Goal: Task Accomplishment & Management: Manage account settings

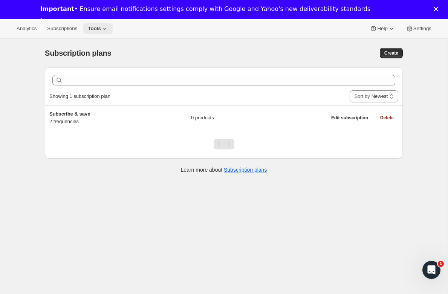
click at [104, 32] on button "Tools" at bounding box center [98, 28] width 30 height 11
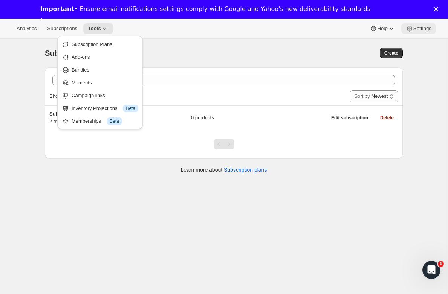
click at [418, 27] on span "Settings" at bounding box center [422, 29] width 18 height 6
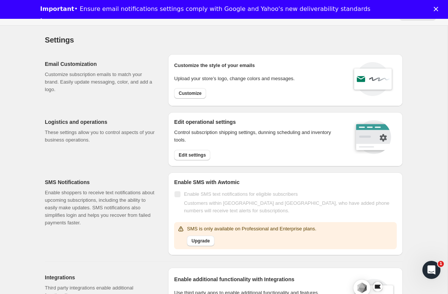
scroll to position [20, 0]
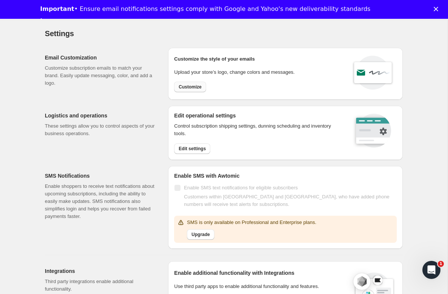
click at [188, 82] on button "Customize" at bounding box center [190, 87] width 32 height 11
select select "subscriptionMessage"
select select "5"
select select "15"
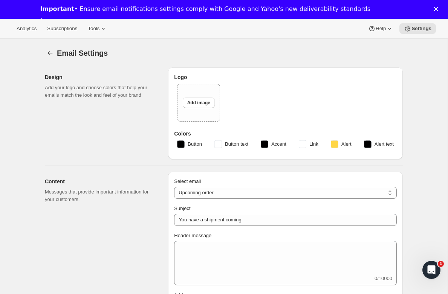
type input "Regalis Foods"
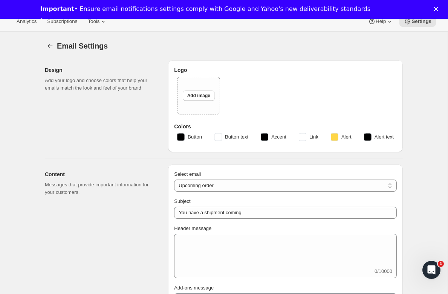
scroll to position [8, 0]
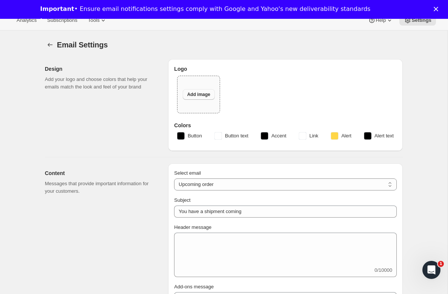
click at [200, 99] on button "Add image" at bounding box center [199, 94] width 32 height 11
type input "C:\fakepath\Logo_RG_2023.png"
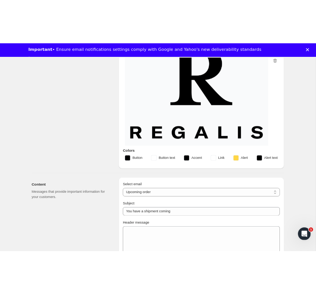
scroll to position [195, 0]
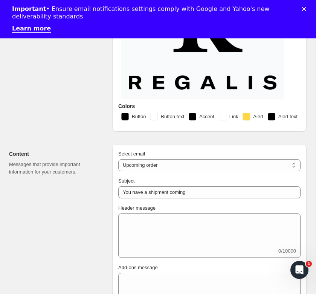
click at [250, 113] on rect "button" at bounding box center [247, 117] width 8 height 8
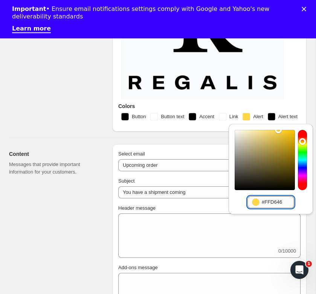
click at [262, 200] on input "#FFD646" at bounding box center [278, 202] width 32 height 12
paste input "03622"
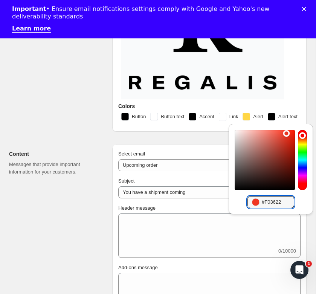
type input "#F03622"
click at [281, 214] on button "Save" at bounding box center [271, 219] width 20 height 11
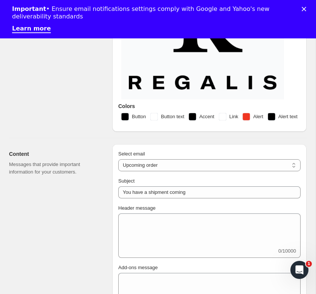
click at [238, 117] on span "Link" at bounding box center [233, 117] width 9 height 8
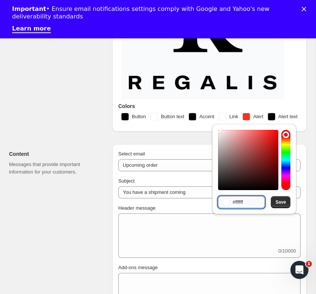
click at [243, 206] on input "#ffffff" at bounding box center [248, 202] width 32 height 12
paste input "F03622"
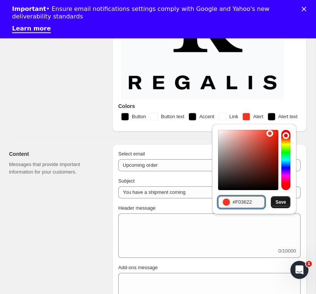
type input "#F03622"
click at [276, 203] on span "Save" at bounding box center [280, 202] width 11 height 6
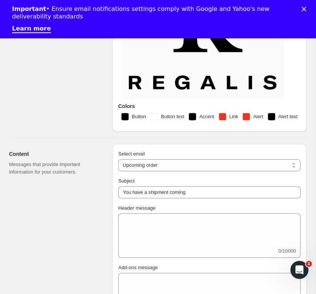
click at [243, 120] on button "Link" at bounding box center [228, 117] width 29 height 12
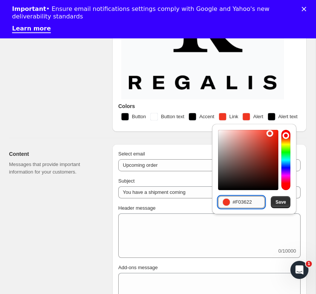
click at [239, 199] on input "#F03622" at bounding box center [248, 202] width 32 height 12
paste input "181B1A"
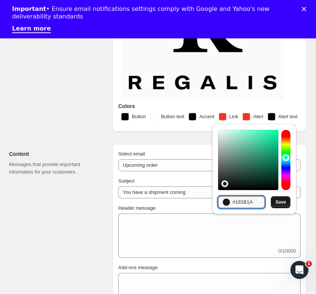
type input "#181B1A"
click at [275, 204] on button "Save" at bounding box center [281, 202] width 20 height 12
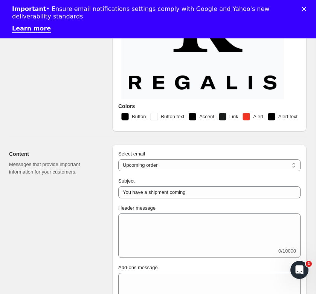
click at [278, 121] on span "Alert text" at bounding box center [287, 117] width 19 height 8
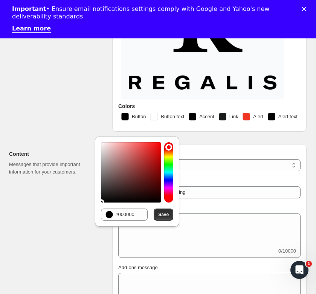
click at [263, 117] on span "Alert" at bounding box center [258, 117] width 10 height 8
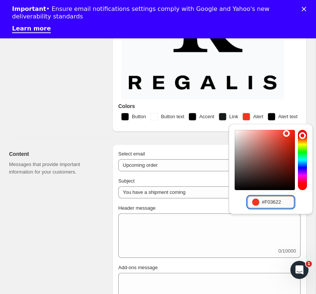
click at [262, 202] on input "#F03622" at bounding box center [278, 202] width 32 height 12
click at [278, 121] on span "Alert text" at bounding box center [287, 117] width 19 height 8
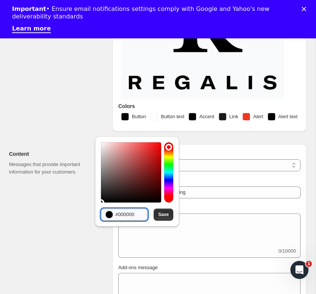
click at [129, 214] on input "#000000" at bounding box center [131, 215] width 32 height 12
paste input "F03622"
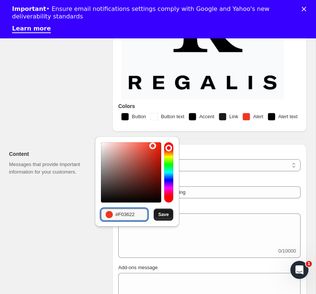
type input "#F03622"
click at [165, 215] on span "Save" at bounding box center [163, 215] width 11 height 6
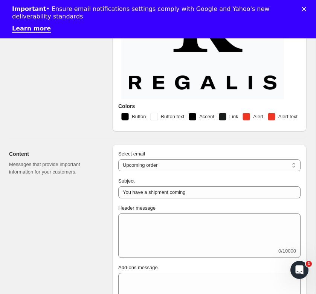
click at [214, 115] on span "Accent" at bounding box center [206, 117] width 15 height 8
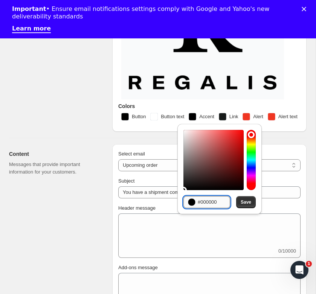
click at [202, 200] on input "#000000" at bounding box center [214, 202] width 32 height 12
paste input "C48938"
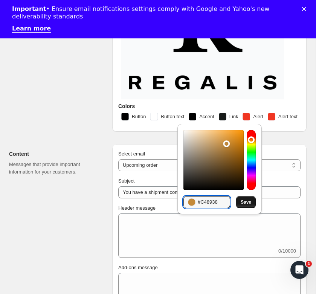
type input "#C48938"
click at [246, 203] on span "Save" at bounding box center [246, 202] width 11 height 6
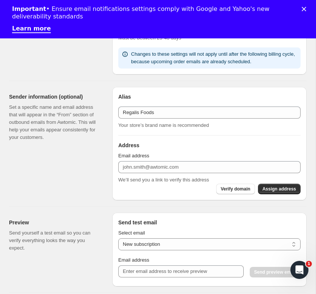
scroll to position [582, 0]
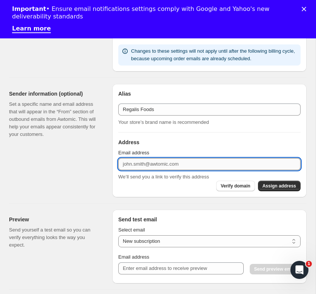
click at [136, 170] on input "Email address" at bounding box center [209, 164] width 182 height 12
paste input "questions@regalisfoods.com"
type input "questions@regalisfoods.com"
click at [275, 189] on span "Assign address" at bounding box center [280, 186] width 34 height 6
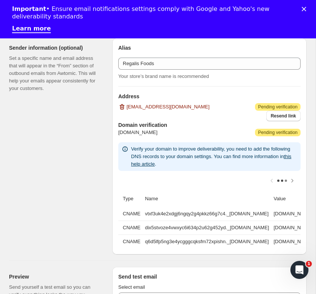
scroll to position [629, 0]
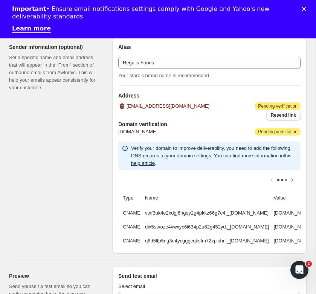
click at [285, 118] on span "Resend link" at bounding box center [283, 115] width 25 height 6
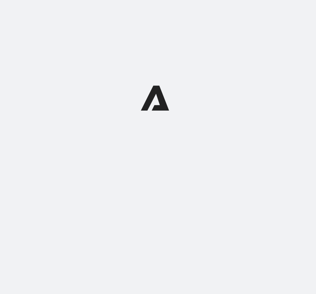
select select "subscriptionMessage"
select select "5"
select select "15"
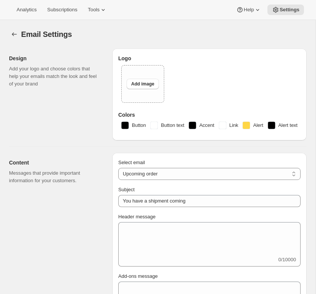
type input "Regalis Foods"
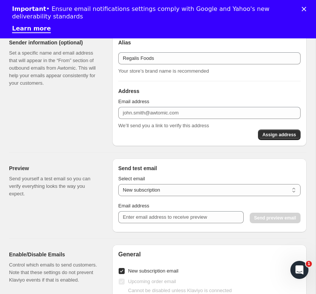
scroll to position [486, 0]
click at [186, 105] on div "Email address" at bounding box center [209, 102] width 182 height 8
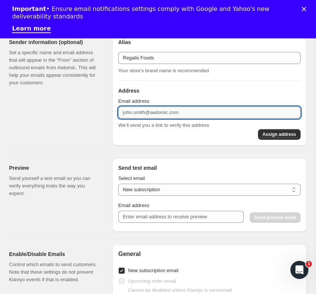
click at [185, 119] on input "Email address" at bounding box center [209, 113] width 182 height 12
type input "questions@regalisfoods.com"
click at [272, 140] on button "Assign address" at bounding box center [279, 134] width 43 height 11
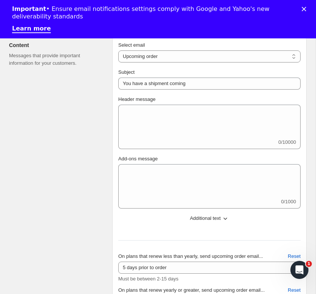
scroll to position [0, 0]
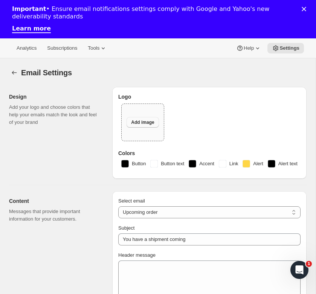
click at [137, 118] on button "Add image" at bounding box center [143, 122] width 32 height 11
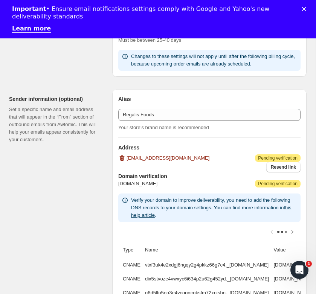
scroll to position [580, 0]
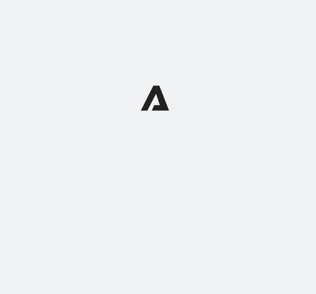
select select "subscriptionMessage"
select select "5"
select select "15"
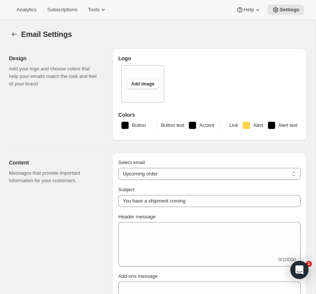
type input "Regalis Foods"
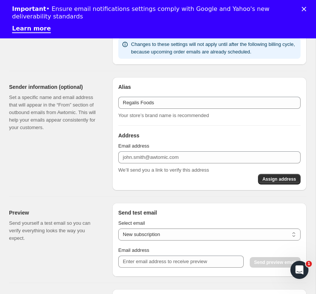
scroll to position [588, 0]
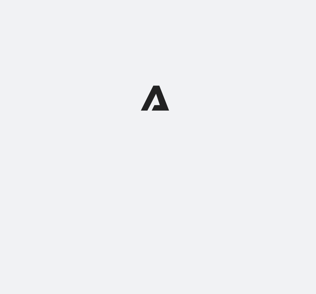
select select "subscriptionMessage"
select select "5"
select select "15"
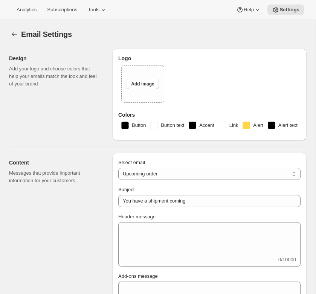
type input "Regalis Foods"
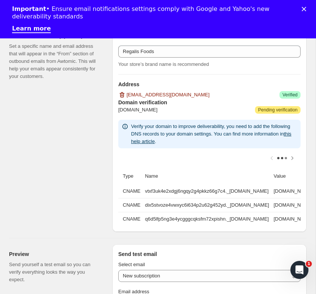
scroll to position [641, 0]
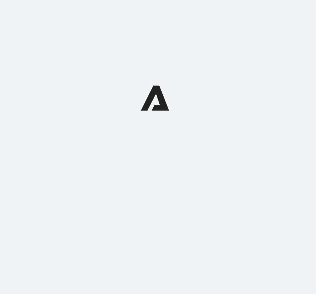
select select "subscriptionMessage"
select select "5"
select select "15"
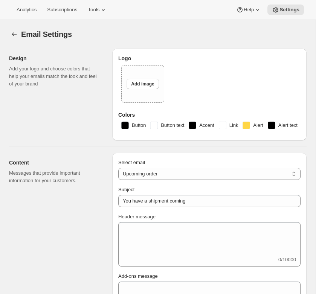
type input "Regalis Foods"
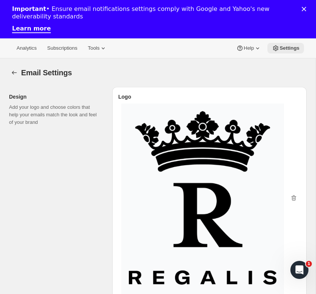
click at [282, 53] on button "Settings" at bounding box center [285, 48] width 37 height 11
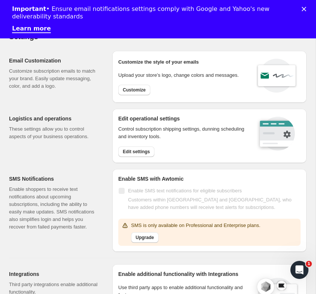
scroll to position [38, 0]
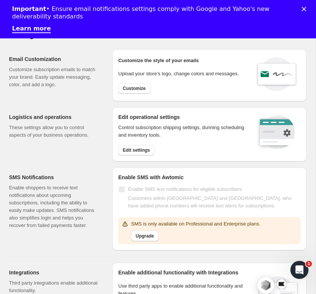
click at [128, 144] on div "Control subscription shipping settings, dunning scheduling and inventory tools.…" at bounding box center [182, 140] width 128 height 32
click at [128, 149] on span "Edit settings" at bounding box center [136, 150] width 27 height 6
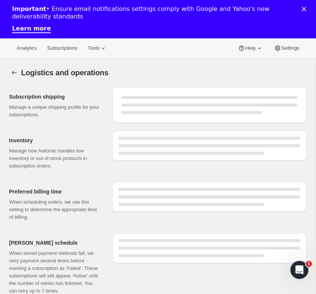
select select "DAY"
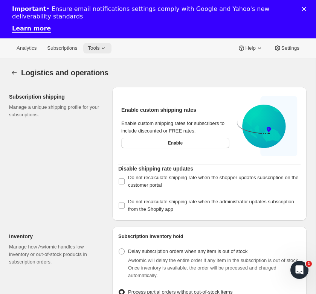
click at [99, 48] on span "Tools" at bounding box center [94, 48] width 12 height 6
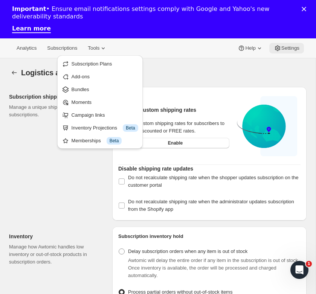
click at [300, 45] on button "Settings" at bounding box center [286, 48] width 35 height 11
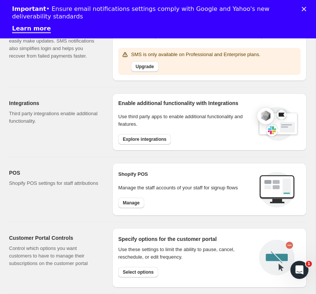
scroll to position [217, 0]
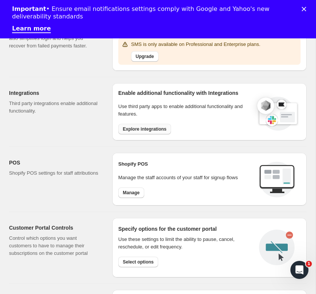
click at [143, 130] on span "Explore integrations" at bounding box center [145, 129] width 44 height 6
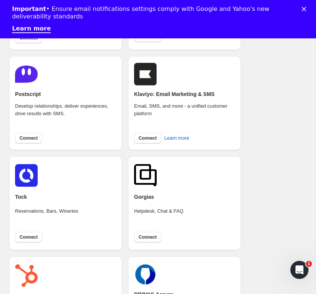
scroll to position [149, 0]
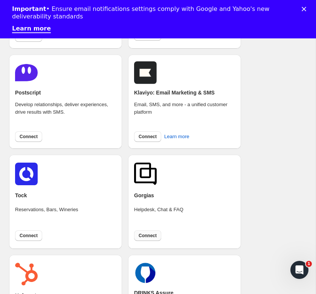
click at [144, 240] on button "Connect" at bounding box center [147, 236] width 27 height 11
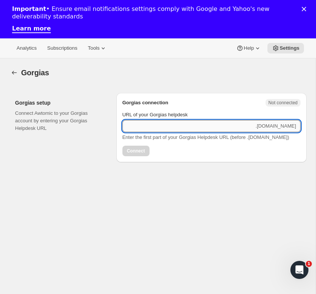
click at [158, 125] on input "URL of your Gorgias helpdesk" at bounding box center [188, 126] width 132 height 12
paste input "[URL][DOMAIN_NAME]"
type input "regalisfoods"
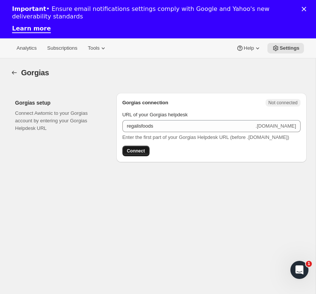
click at [141, 150] on span "Connect" at bounding box center [136, 151] width 18 height 6
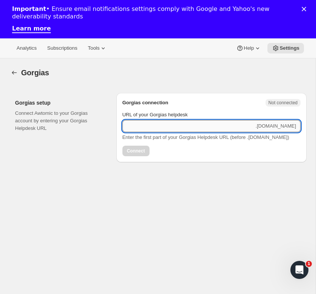
click at [142, 125] on input "URL of your Gorgias helpdesk" at bounding box center [188, 126] width 132 height 12
type input "regalisfoods"
click at [134, 151] on span "Connect" at bounding box center [136, 151] width 18 height 6
click at [133, 127] on input "URL of your Gorgias helpdesk" at bounding box center [188, 126] width 132 height 12
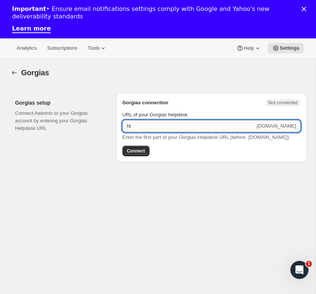
type input "h"
paste input "[URL][DOMAIN_NAME]"
drag, startPoint x: 206, startPoint y: 126, endPoint x: 172, endPoint y: 126, distance: 33.9
click at [172, 126] on input "[URL][DOMAIN_NAME]" at bounding box center [188, 126] width 132 height 12
click at [144, 149] on div "URL of your Gorgias helpdesk [URL]. .[DOMAIN_NAME] Enter the first part of your…" at bounding box center [211, 132] width 178 height 50
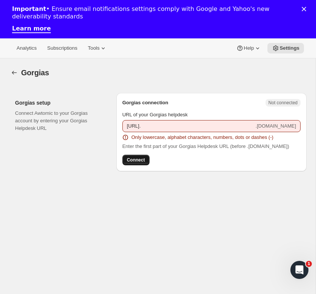
click at [142, 161] on span "Connect" at bounding box center [136, 160] width 18 height 6
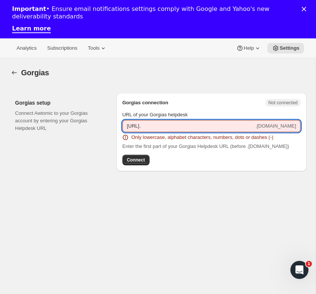
click at [139, 127] on input "[URL]." at bounding box center [188, 126] width 132 height 12
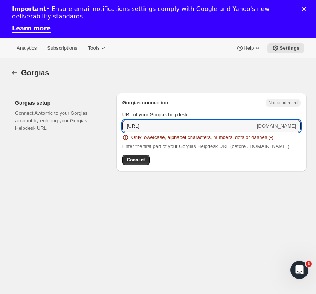
drag, startPoint x: 144, startPoint y: 127, endPoint x: 108, endPoint y: 127, distance: 35.0
click at [108, 127] on div "Gorgias setup Connect Awtomic to your Gorgias account by entering your Gorgias …" at bounding box center [158, 129] width 298 height 84
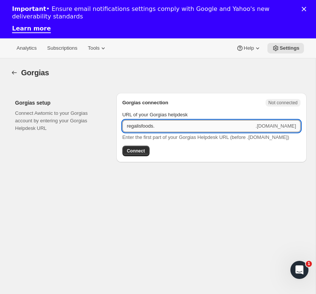
click at [163, 125] on input "regalisfoods." at bounding box center [188, 126] width 132 height 12
type input "regalisfoods"
click at [134, 151] on span "Connect" at bounding box center [136, 151] width 18 height 6
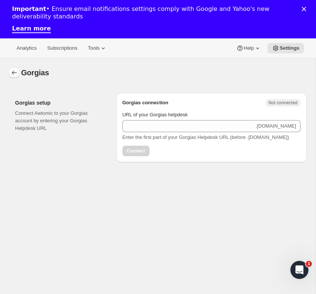
click at [9, 71] on button "button" at bounding box center [14, 72] width 11 height 11
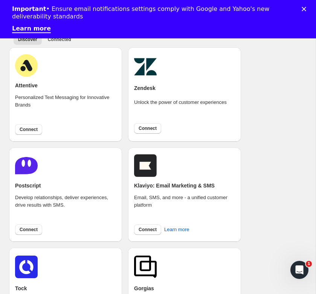
scroll to position [58, 0]
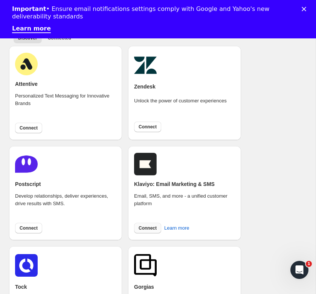
click at [148, 228] on span "Connect" at bounding box center [148, 228] width 18 height 6
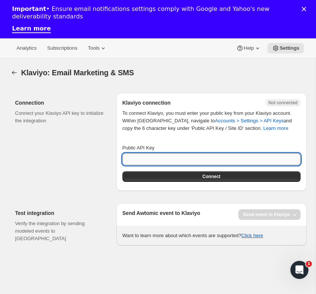
click at [158, 160] on input "Public API Key" at bounding box center [211, 159] width 178 height 12
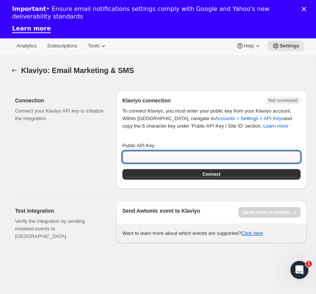
scroll to position [2, 0]
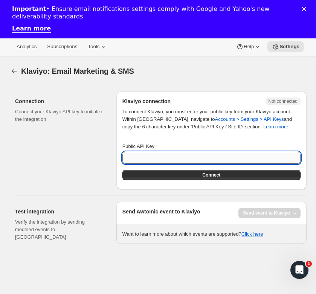
paste input "LCHRN4"
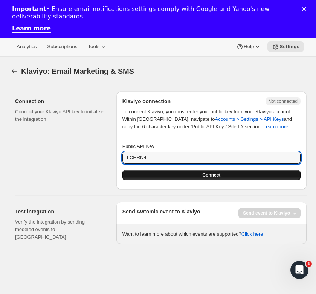
type input "LCHRN4"
click at [148, 177] on button "Connect" at bounding box center [211, 175] width 178 height 11
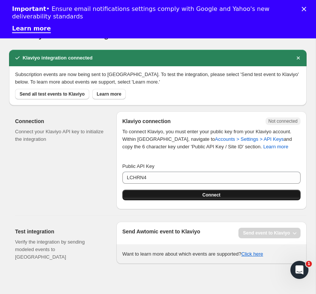
scroll to position [36, 0]
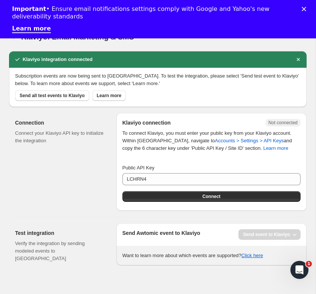
click at [257, 234] on div "Send event to Klaviyo" at bounding box center [269, 234] width 62 height 11
click at [231, 235] on div "Send Awtomic event to Klaviyo Send event to Klaviyo" at bounding box center [211, 234] width 178 height 11
click at [45, 94] on span "Send all test events to Klaviyo" at bounding box center [52, 96] width 65 height 6
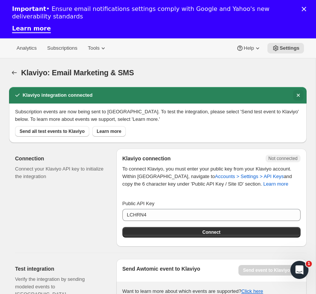
click at [299, 97] on icon "Dismiss notification" at bounding box center [299, 96] width 8 height 8
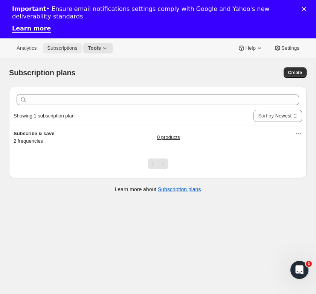
click at [61, 47] on span "Subscriptions" at bounding box center [62, 48] width 30 height 6
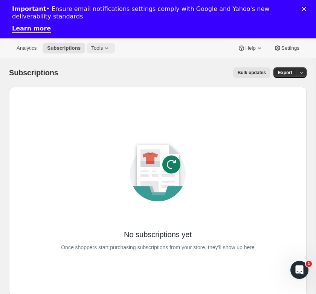
click at [107, 52] on button "Tools" at bounding box center [101, 48] width 28 height 11
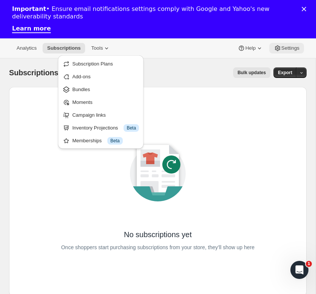
click at [283, 44] on button "Settings" at bounding box center [286, 48] width 35 height 11
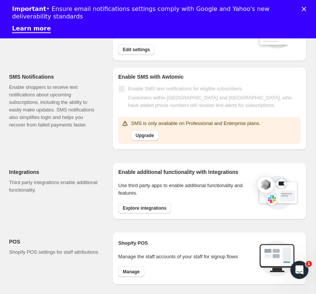
scroll to position [138, 0]
click at [165, 203] on button "Explore integrations" at bounding box center [144, 208] width 53 height 11
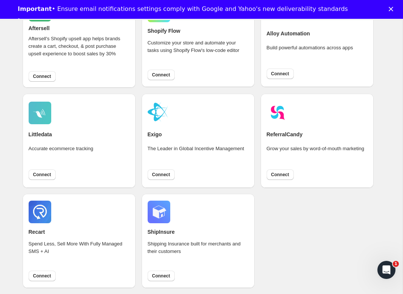
scroll to position [492, 0]
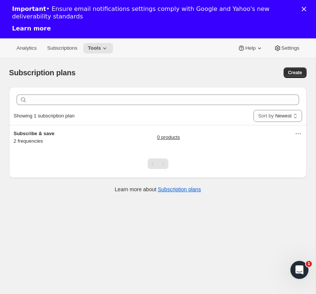
click at [34, 27] on link "Learn more" at bounding box center [31, 29] width 39 height 8
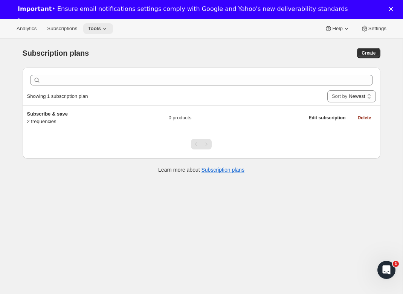
click at [95, 31] on span "Tools" at bounding box center [94, 29] width 13 height 6
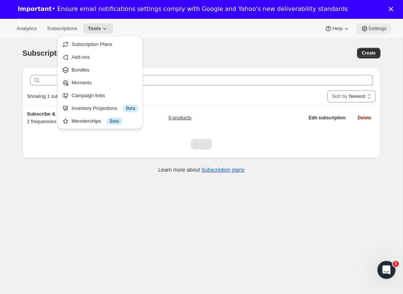
click at [366, 29] on icon at bounding box center [365, 29] width 8 height 8
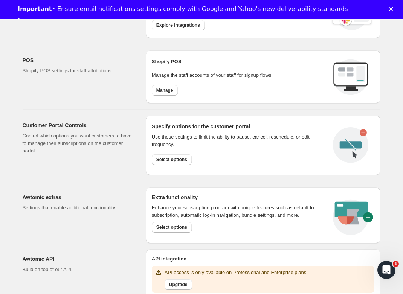
scroll to position [296, 0]
click at [167, 222] on button "Select options" at bounding box center [172, 227] width 40 height 11
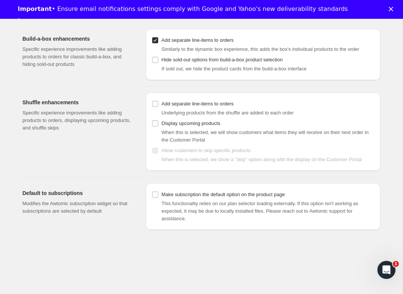
scroll to position [39, 0]
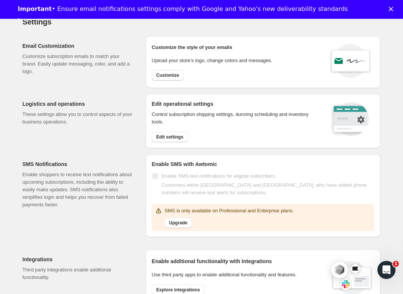
scroll to position [322, 0]
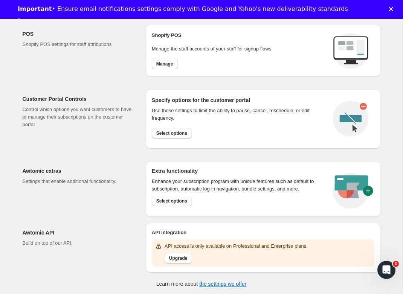
click at [175, 196] on button "Select options" at bounding box center [172, 201] width 40 height 11
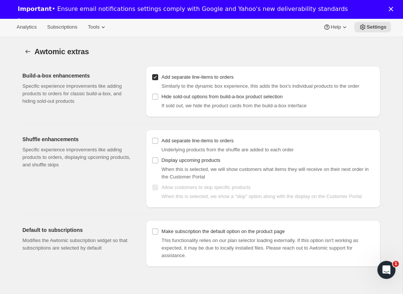
scroll to position [39, 0]
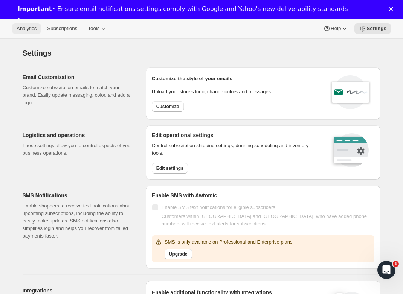
click at [22, 31] on span "Analytics" at bounding box center [27, 29] width 20 height 6
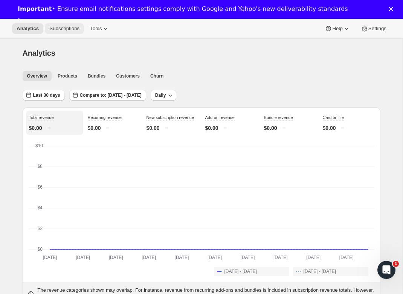
click at [54, 28] on span "Subscriptions" at bounding box center [64, 29] width 30 height 6
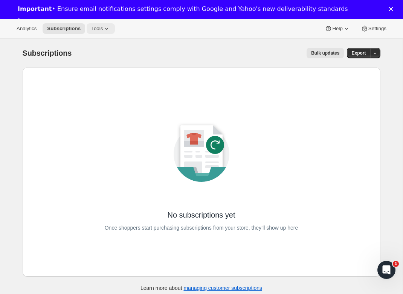
click at [110, 28] on icon at bounding box center [107, 29] width 8 height 8
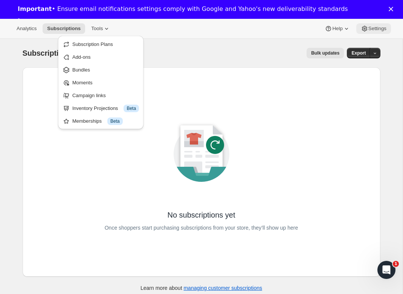
click at [378, 30] on span "Settings" at bounding box center [377, 29] width 18 height 6
